Goal: Find specific page/section: Find specific page/section

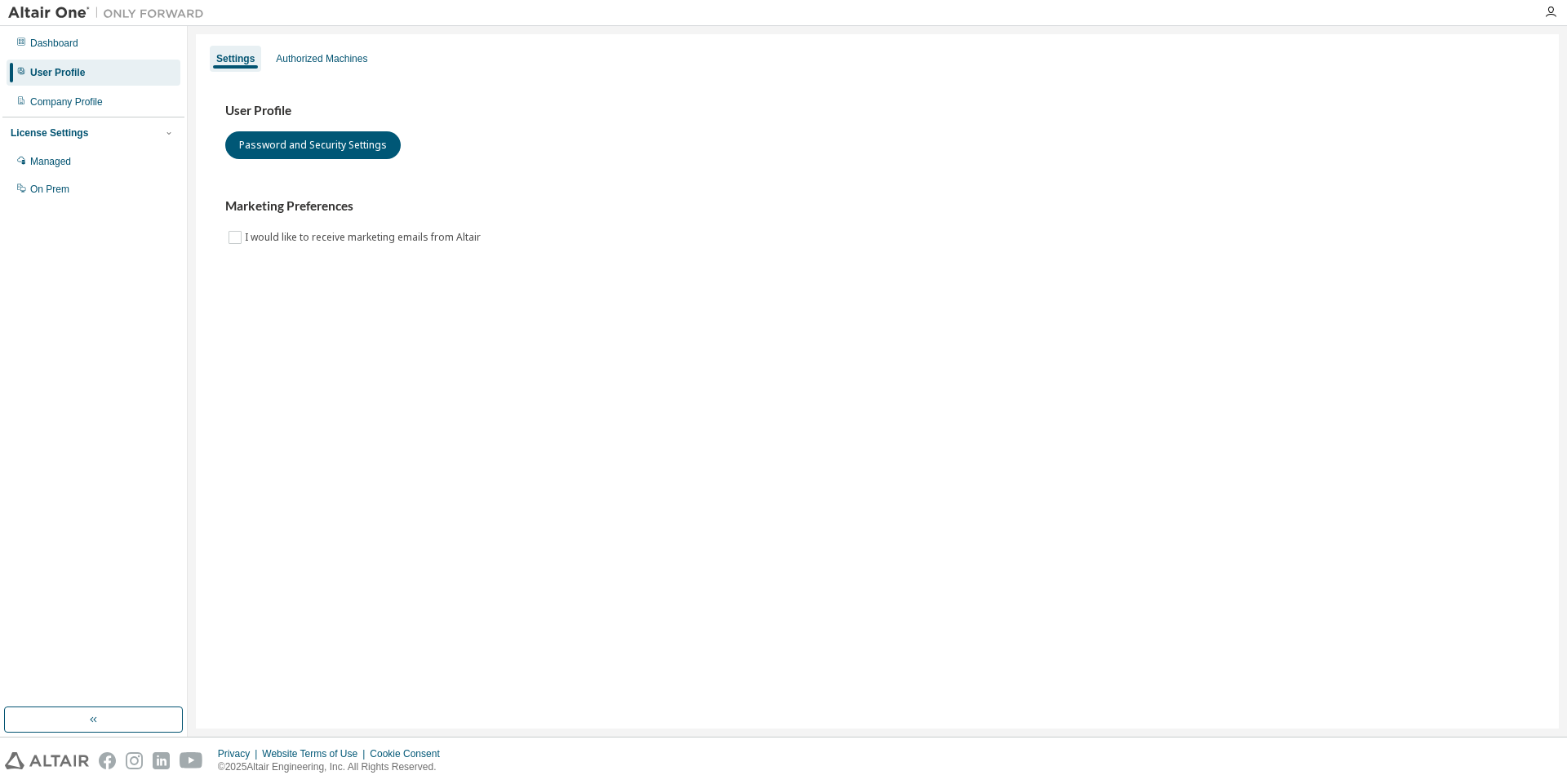
click at [36, 759] on img at bounding box center [47, 761] width 84 height 17
click at [320, 58] on div "Authorized Machines" at bounding box center [322, 59] width 91 height 13
